Goal: Task Accomplishment & Management: Manage account settings

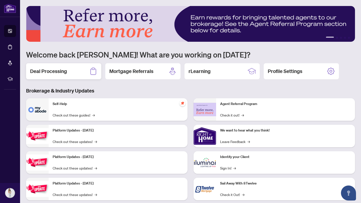
click at [83, 75] on div "Deal Processing" at bounding box center [63, 71] width 75 height 16
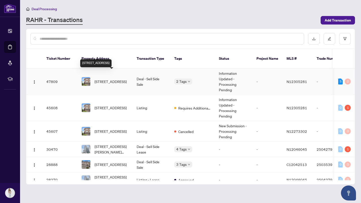
click at [123, 79] on span "[STREET_ADDRESS]" at bounding box center [110, 82] width 32 height 6
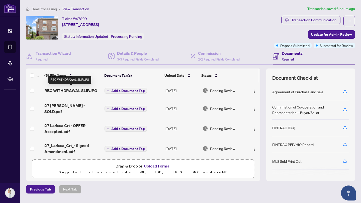
click at [84, 92] on span "RBC WITHDRAWAL SLIP.JPG" at bounding box center [70, 91] width 53 height 6
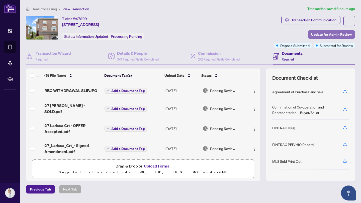
click at [327, 35] on span "Update for Admin Review" at bounding box center [331, 35] width 41 height 8
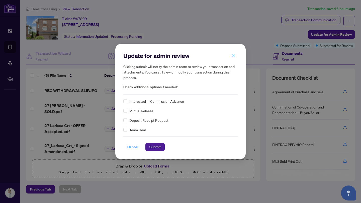
click at [144, 121] on span "Deposit Receipt Request" at bounding box center [148, 121] width 39 height 6
click at [154, 147] on span "Submit" at bounding box center [154, 147] width 11 height 8
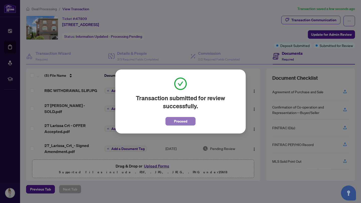
click at [188, 121] on button "Proceed" at bounding box center [180, 121] width 30 height 9
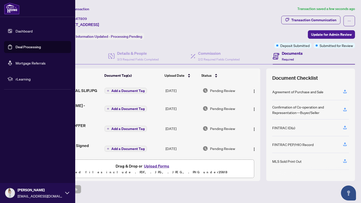
click at [16, 49] on link "Deal Processing" at bounding box center [28, 47] width 25 height 5
